Goal: Find contact information: Find contact information

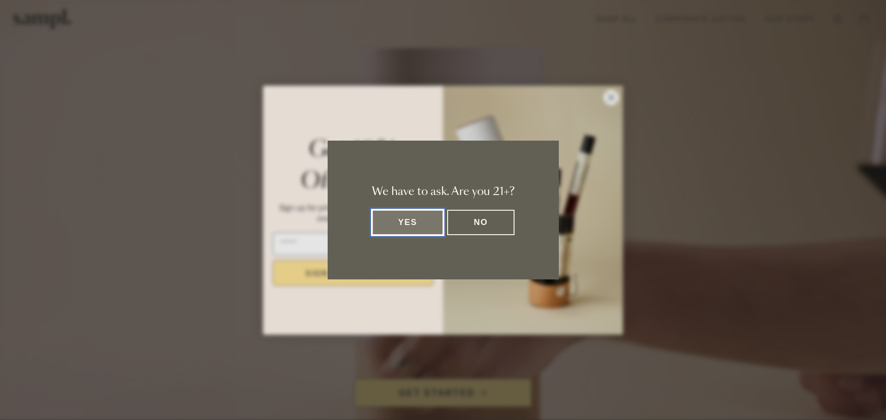
click at [417, 218] on button "Yes" at bounding box center [408, 222] width 72 height 25
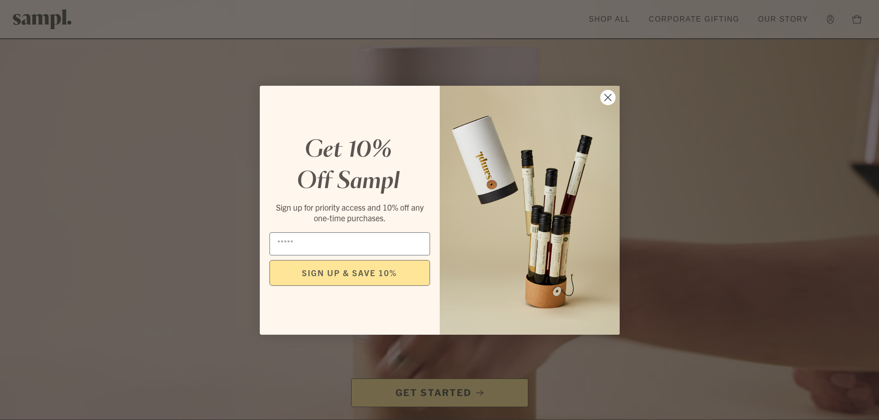
click at [604, 96] on circle "Close dialog" at bounding box center [607, 97] width 15 height 15
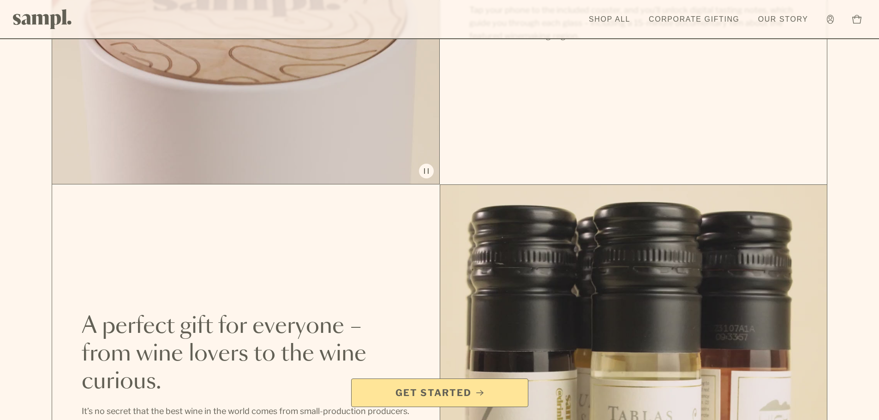
scroll to position [1717, 0]
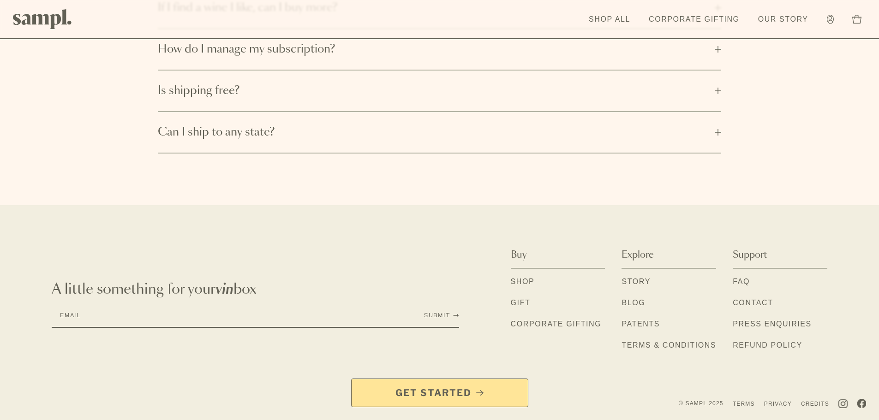
drag, startPoint x: 755, startPoint y: 301, endPoint x: 749, endPoint y: 297, distance: 6.9
click at [755, 301] on link "Contact" at bounding box center [753, 304] width 40 height 12
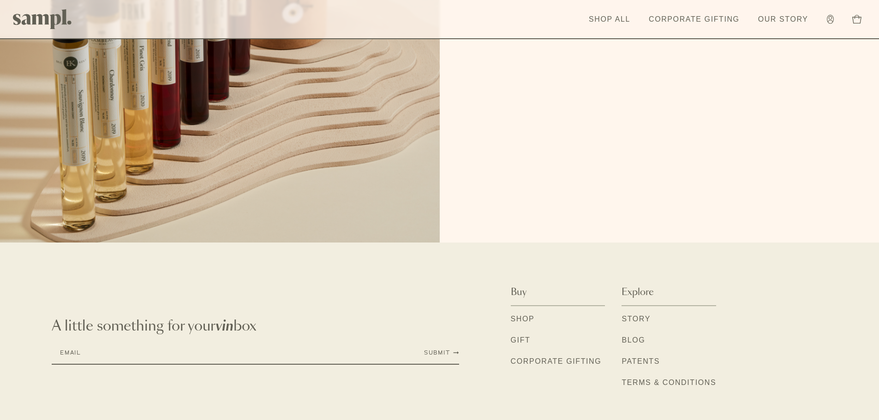
scroll to position [234, 0]
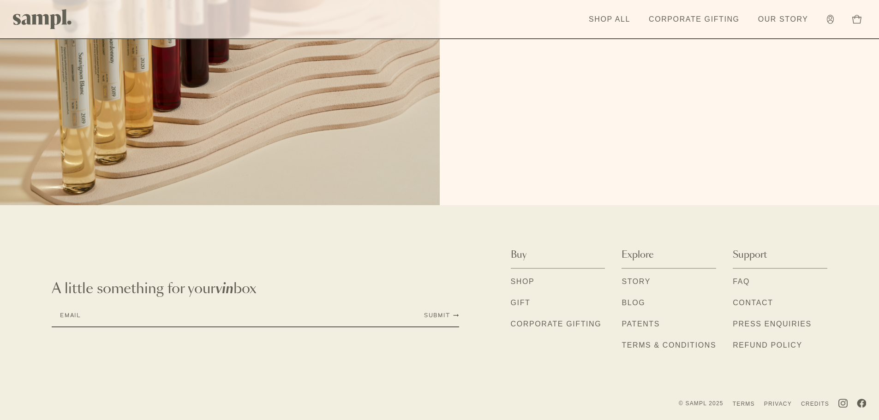
click at [738, 286] on link "FAQ" at bounding box center [741, 282] width 17 height 12
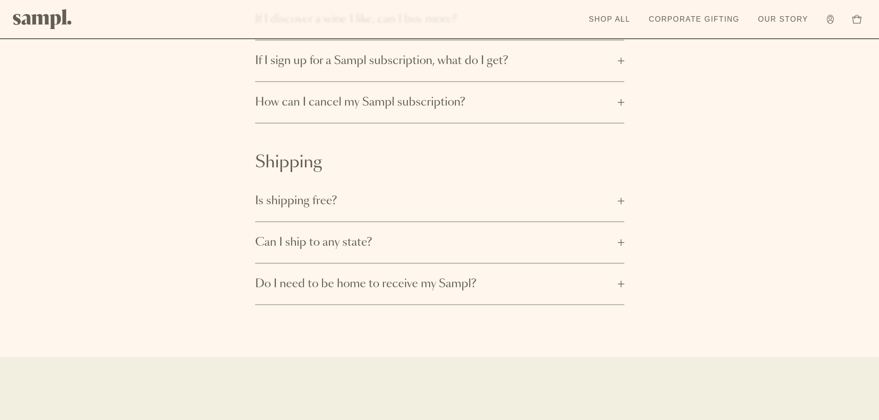
scroll to position [461, 0]
